Goal: Find specific page/section: Find specific page/section

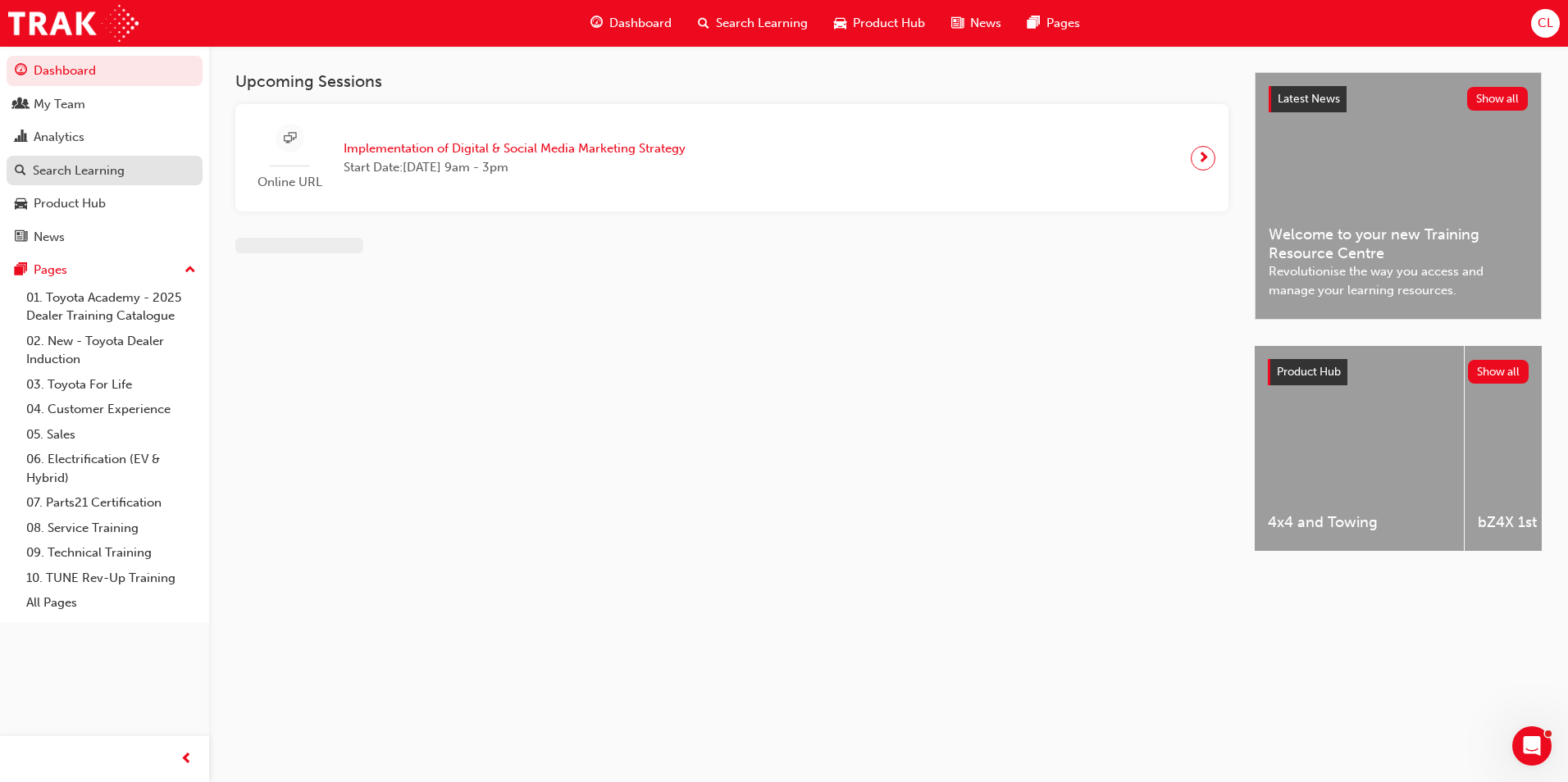
click at [127, 182] on link "Search Learning" at bounding box center [104, 170] width 196 height 30
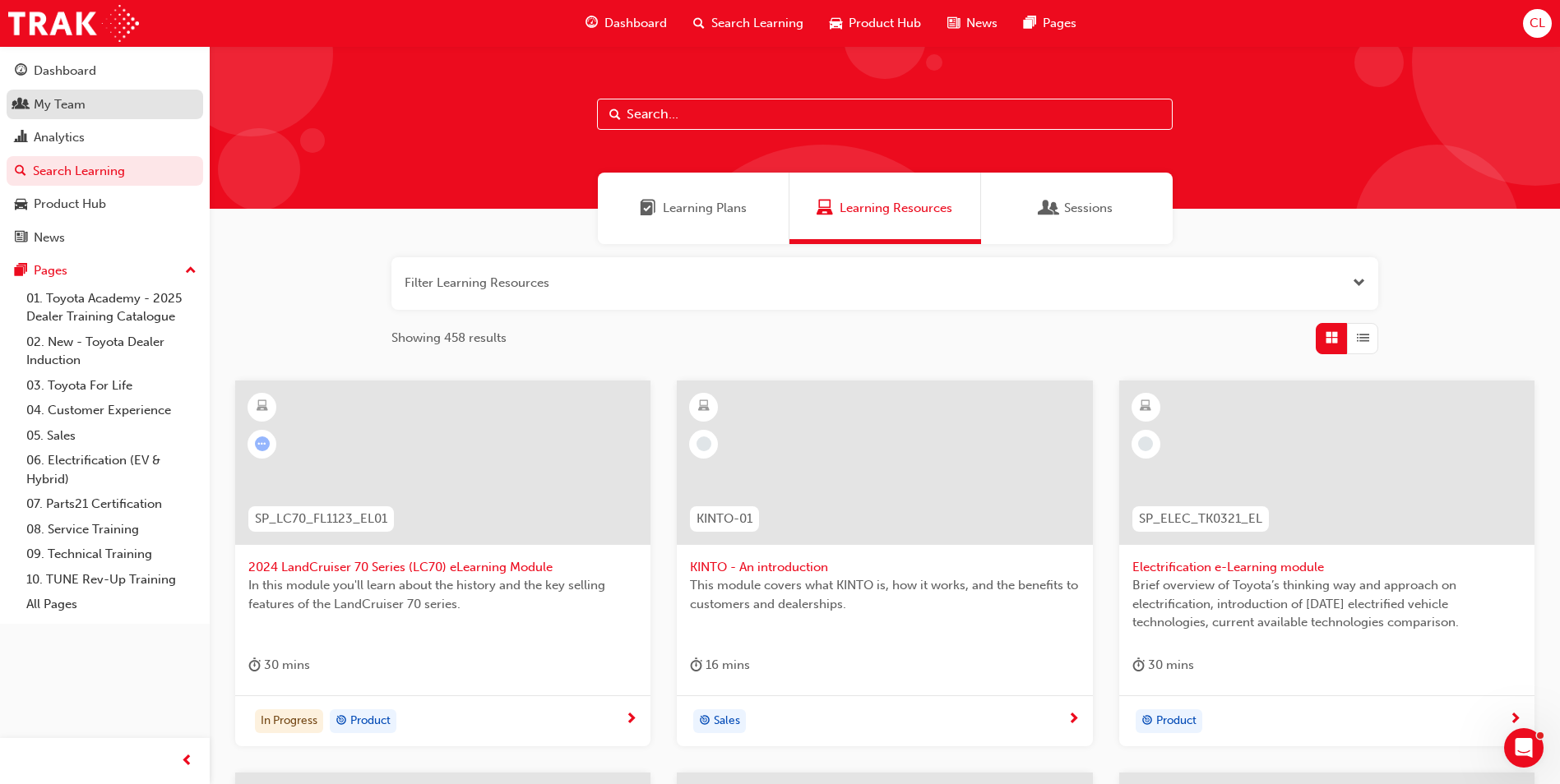
click at [105, 116] on link "My Team" at bounding box center [105, 105] width 197 height 30
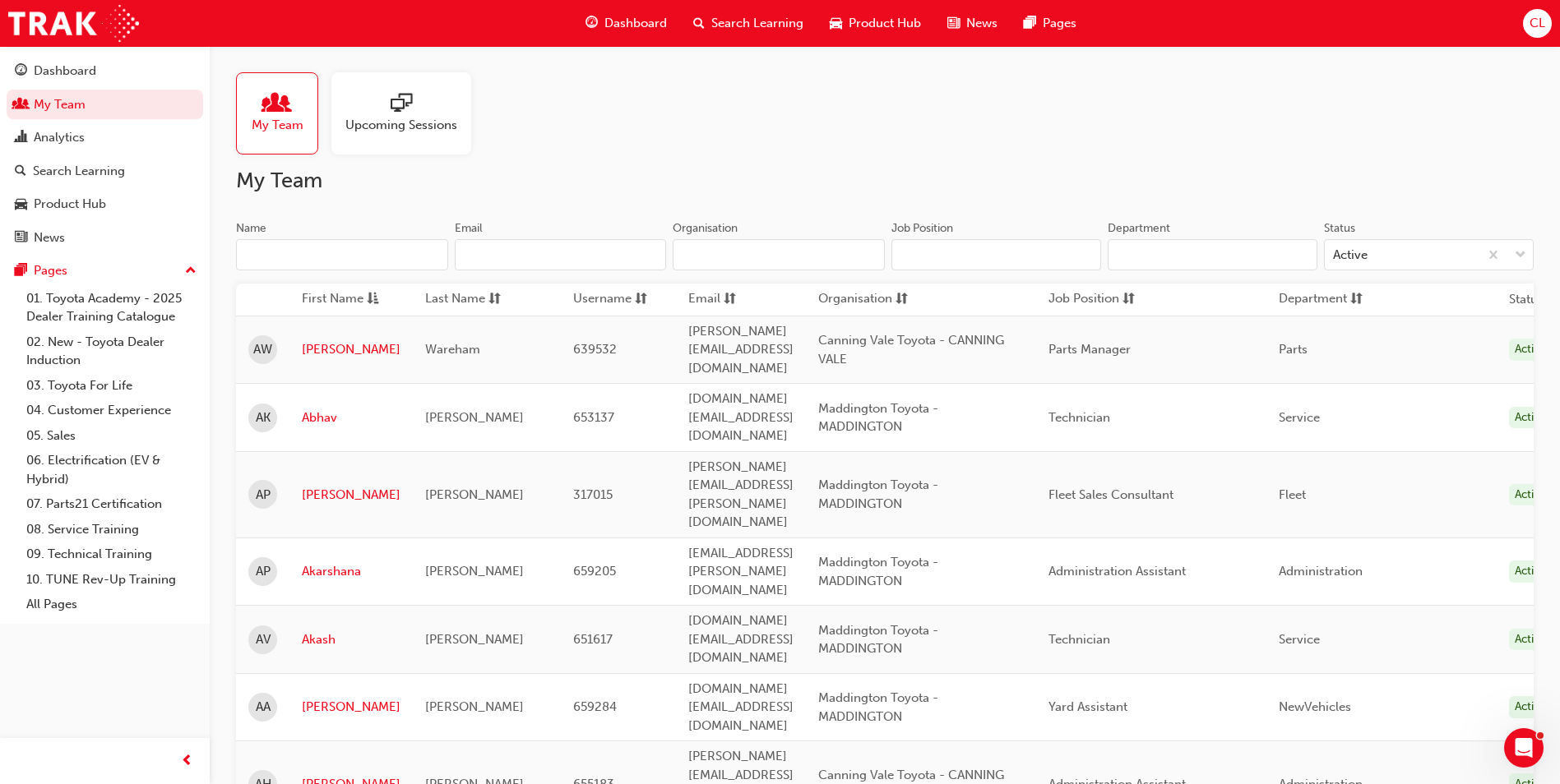
click at [292, 253] on input "Name" at bounding box center [342, 255] width 212 height 31
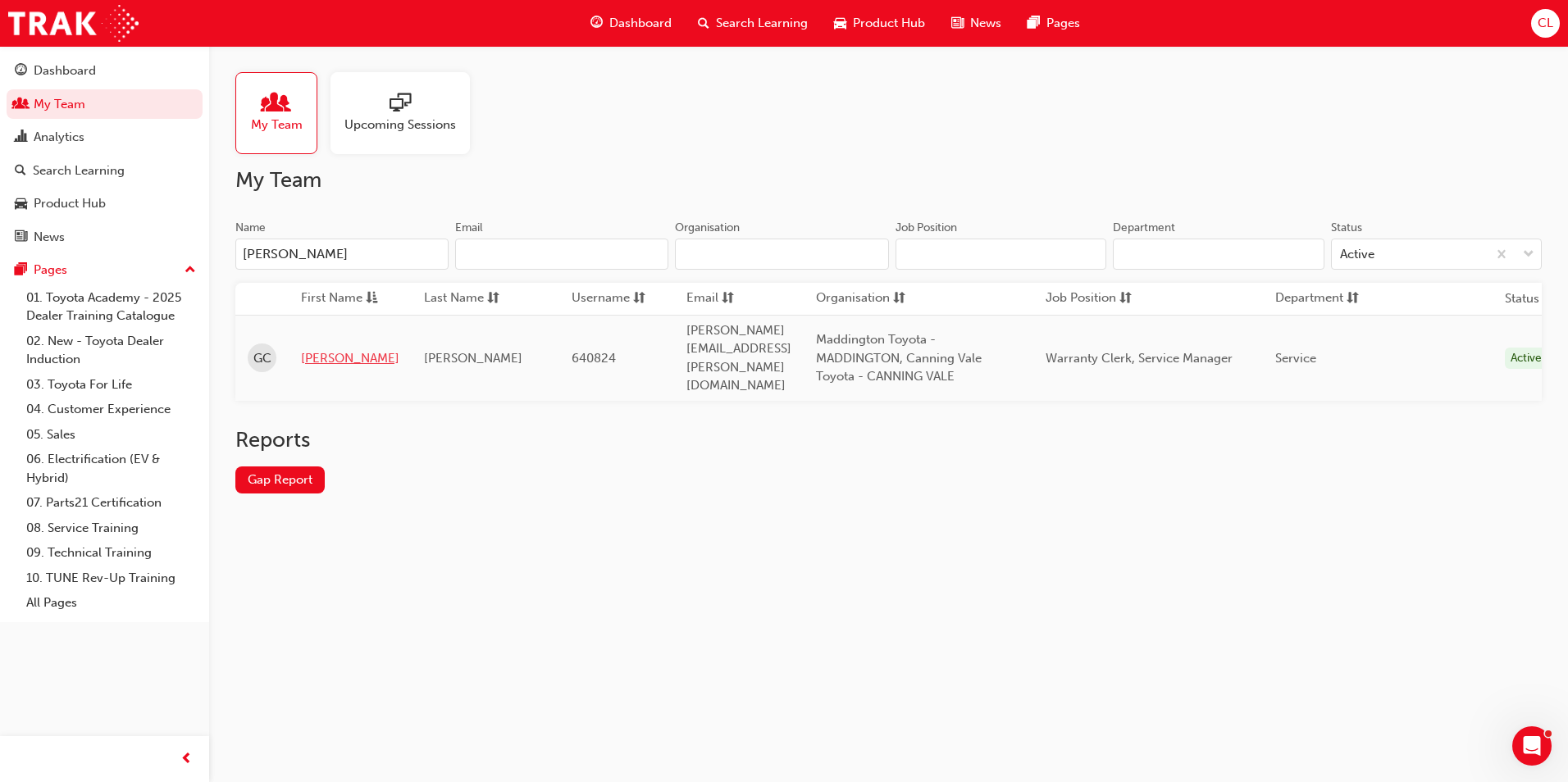
type input "[PERSON_NAME]"
click at [303, 349] on link "[PERSON_NAME]" at bounding box center [350, 359] width 98 height 19
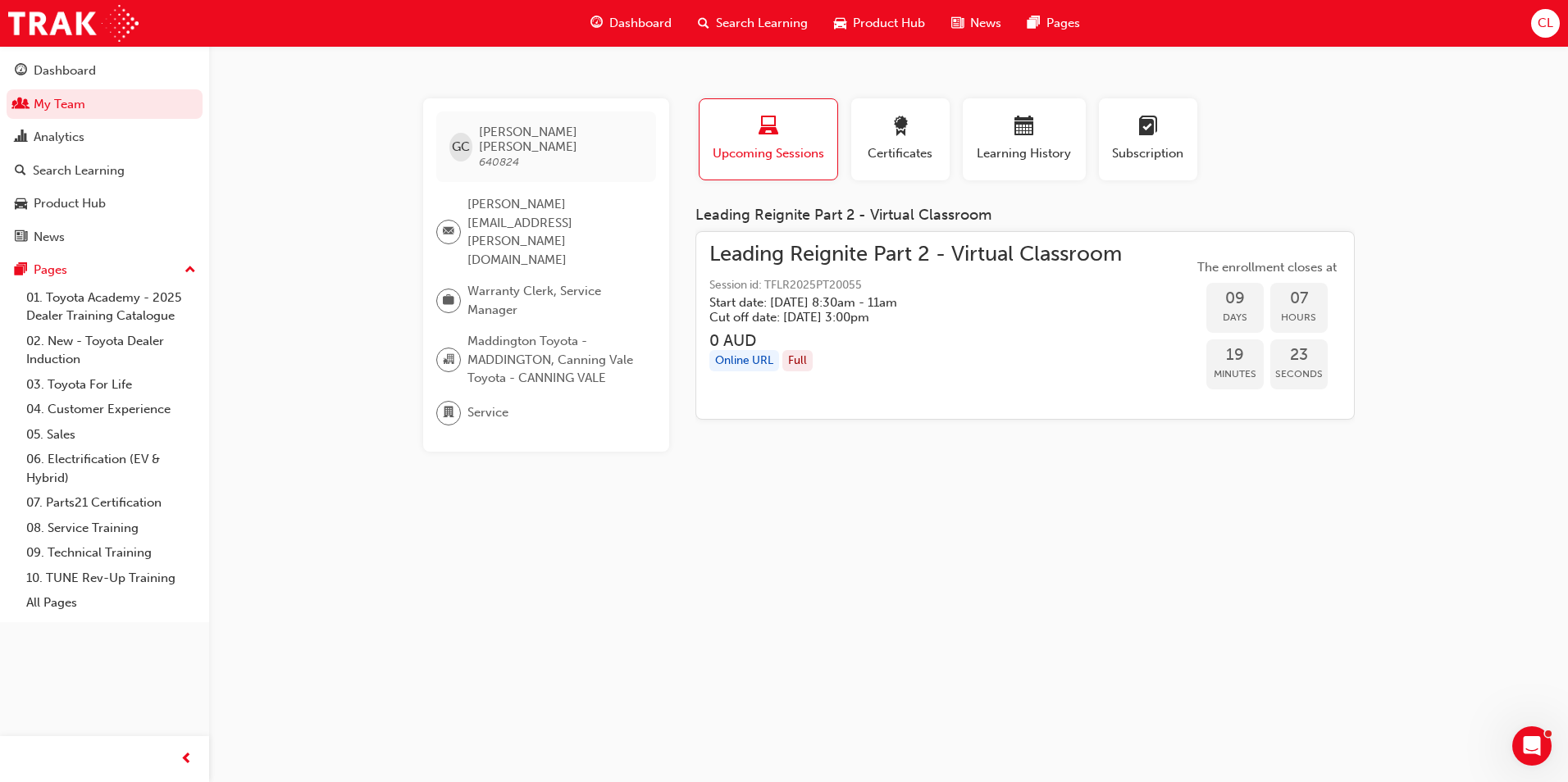
click at [407, 466] on div "GC [PERSON_NAME] 640824 [PERSON_NAME][EMAIL_ADDRESS][PERSON_NAME][DOMAIN_NAME] …" at bounding box center [784, 391] width 1568 height 782
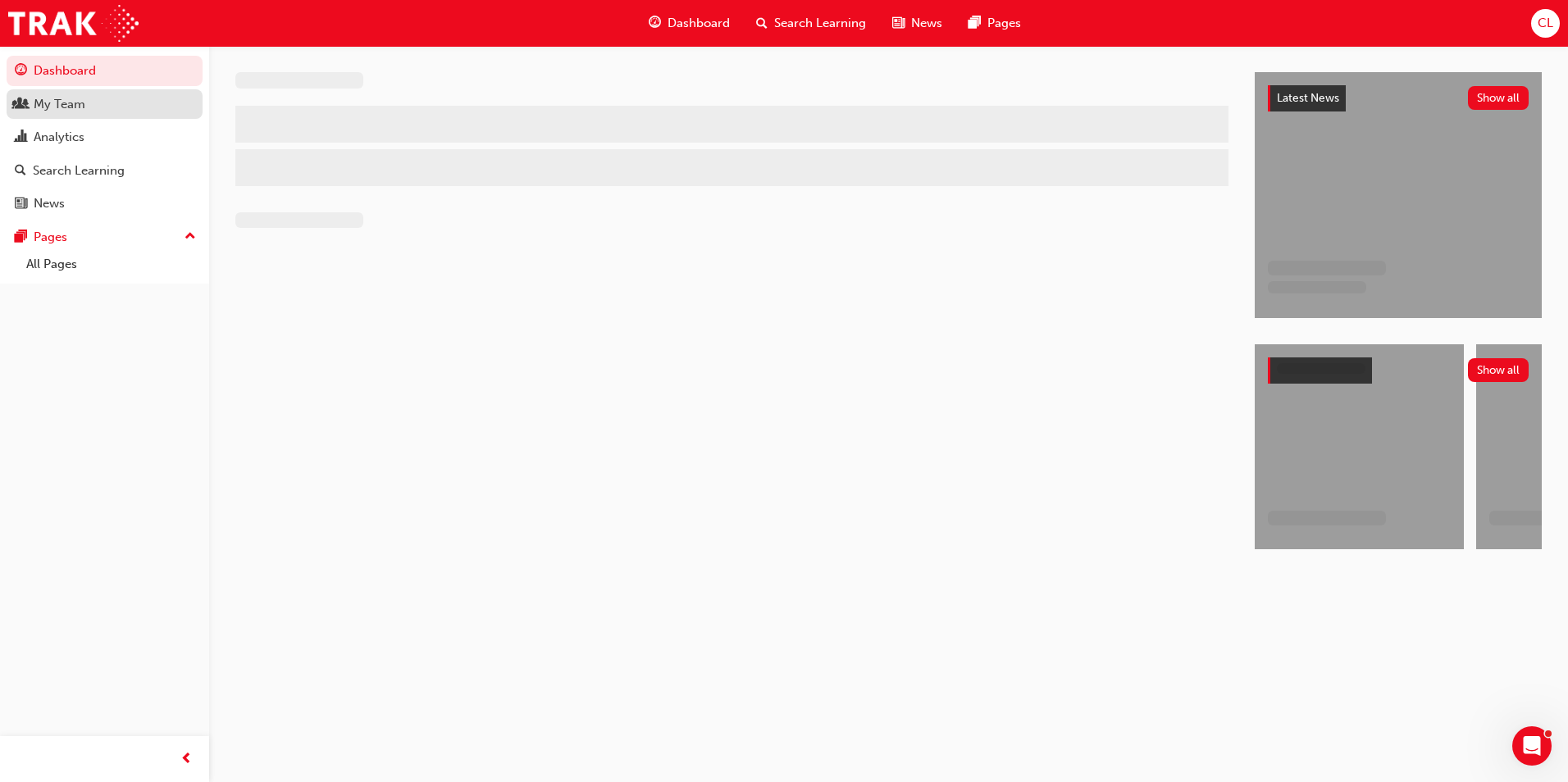
click at [96, 115] on link "My Team" at bounding box center [104, 104] width 196 height 30
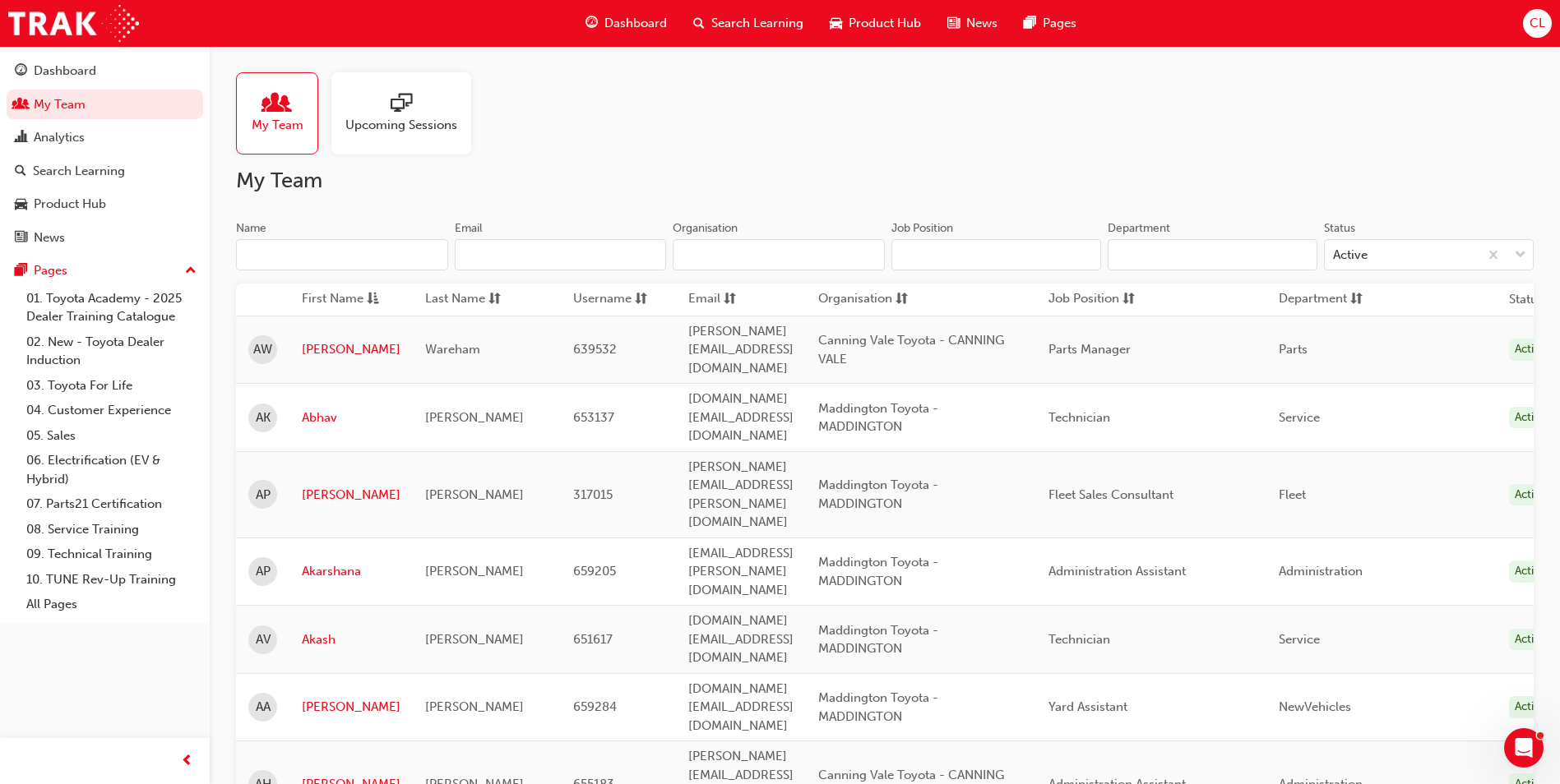
click at [291, 258] on input "Name" at bounding box center [342, 255] width 212 height 31
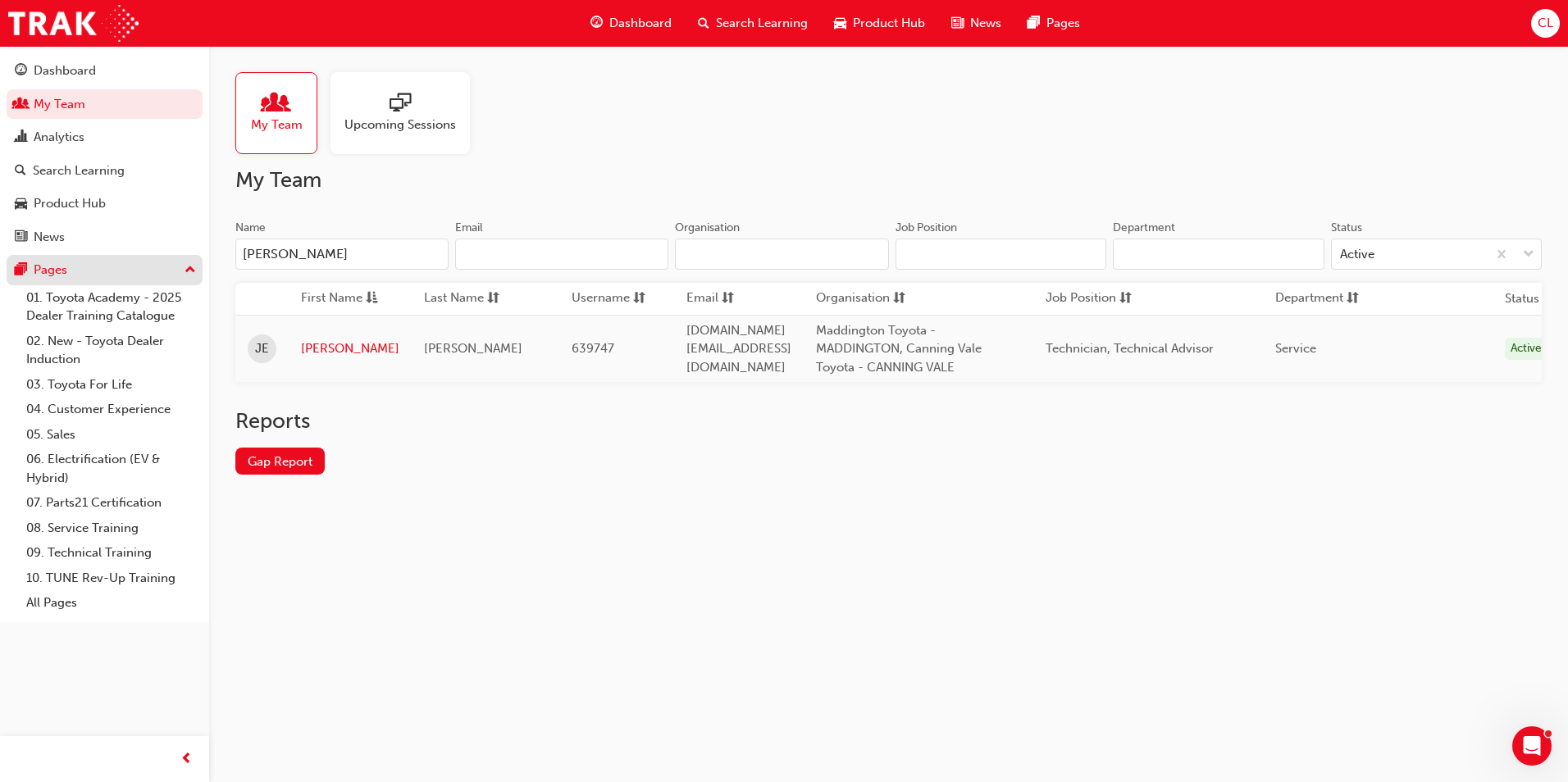
type input "jacob"
